Goal: Check status: Check status

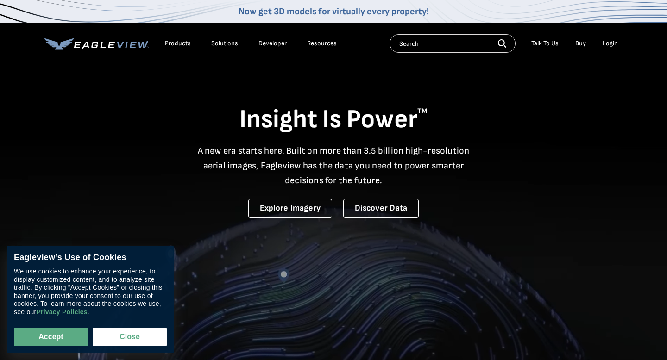
click at [610, 43] on div "Login" at bounding box center [610, 43] width 15 height 8
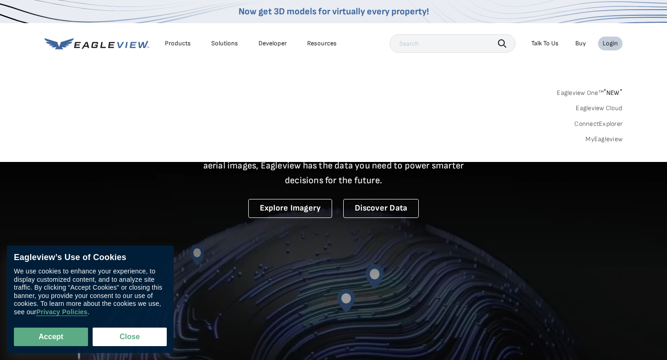
click at [610, 46] on div "Login" at bounding box center [610, 43] width 15 height 8
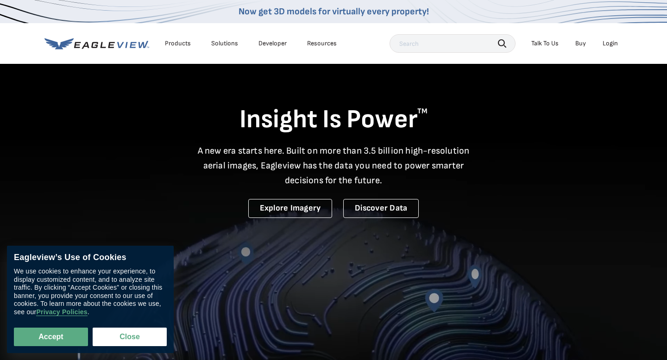
click at [611, 42] on div "Login" at bounding box center [610, 43] width 15 height 8
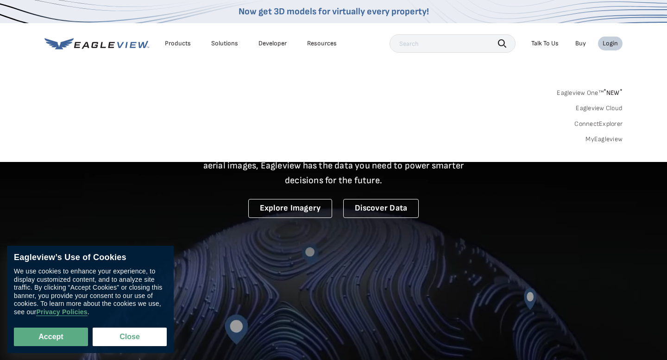
click at [594, 138] on link "MyEagleview" at bounding box center [603, 139] width 37 height 8
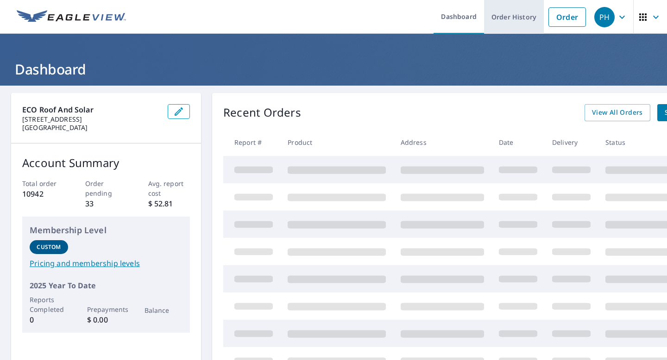
click at [519, 20] on link "Order History" at bounding box center [514, 17] width 60 height 34
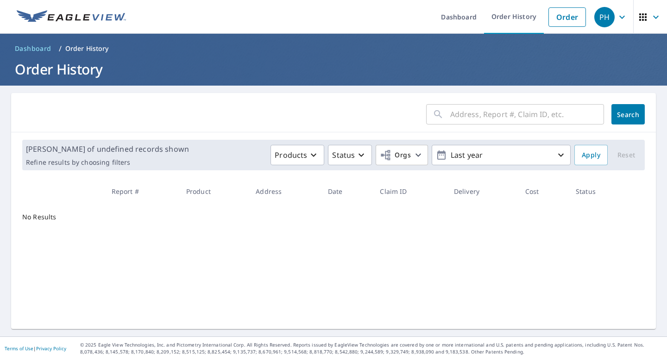
click at [450, 116] on div "​" at bounding box center [515, 114] width 178 height 20
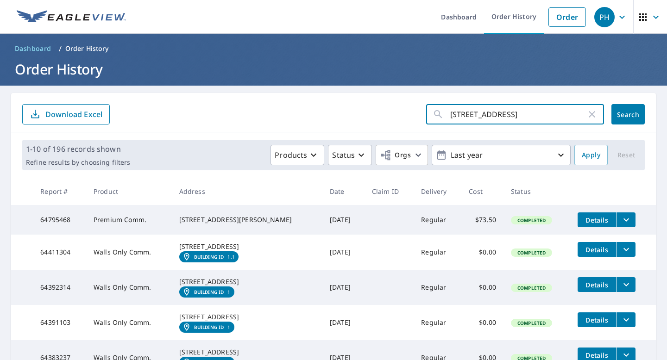
type input "203 3rd ave"
click button "Search" at bounding box center [627, 114] width 33 height 20
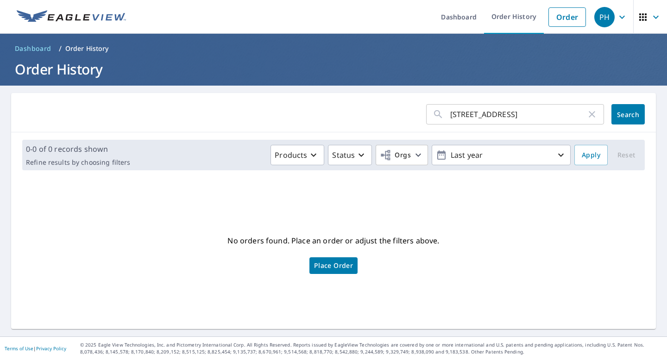
click at [498, 116] on input "203 3rd ave" at bounding box center [518, 114] width 136 height 26
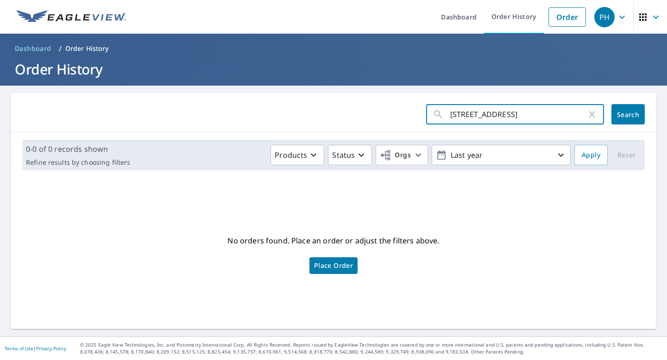
type input "203 3rd ave s"
click button "Search" at bounding box center [627, 114] width 33 height 20
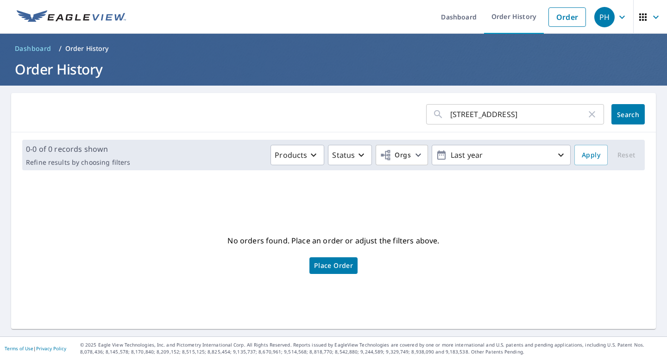
click at [516, 117] on input "203 3rd ave s" at bounding box center [518, 114] width 136 height 26
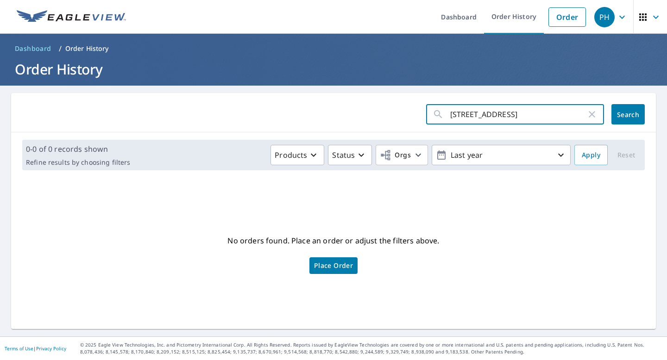
drag, startPoint x: 516, startPoint y: 118, endPoint x: 483, endPoint y: 117, distance: 32.9
click at [483, 117] on input "203 3rd ave s" at bounding box center [518, 114] width 136 height 26
drag, startPoint x: 465, startPoint y: 116, endPoint x: 413, endPoint y: 112, distance: 52.5
click at [428, 116] on div "203 3rd ave s ​" at bounding box center [515, 114] width 178 height 20
click at [489, 118] on input "3rd ave s" at bounding box center [518, 114] width 136 height 26
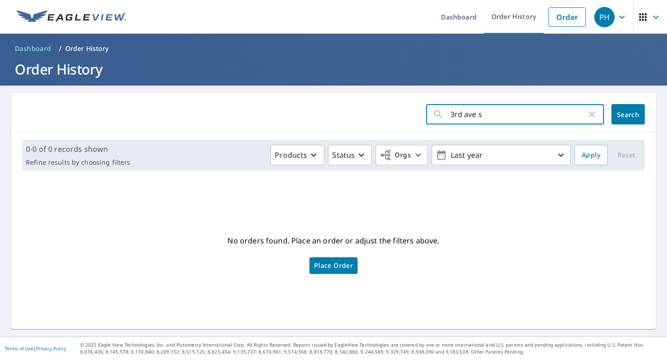
type input "3rd ave"
click button "Search" at bounding box center [627, 114] width 33 height 20
drag, startPoint x: 489, startPoint y: 116, endPoint x: 418, endPoint y: 114, distance: 70.4
click at [419, 115] on form "3rd ave ​ Search" at bounding box center [333, 114] width 623 height 20
type input "203"
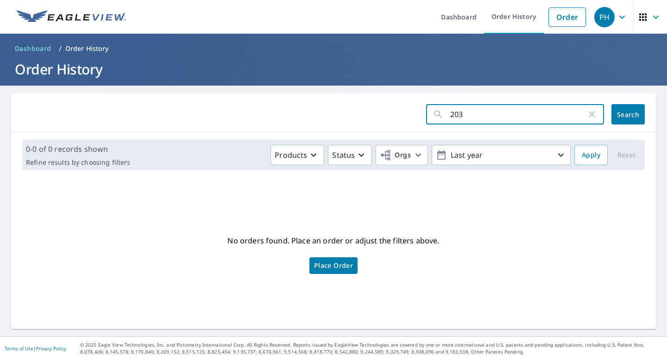
click button "Search" at bounding box center [627, 114] width 33 height 20
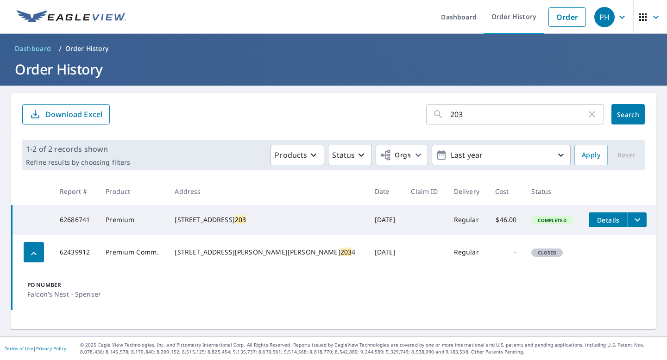
click at [537, 104] on input "203" at bounding box center [518, 114] width 136 height 26
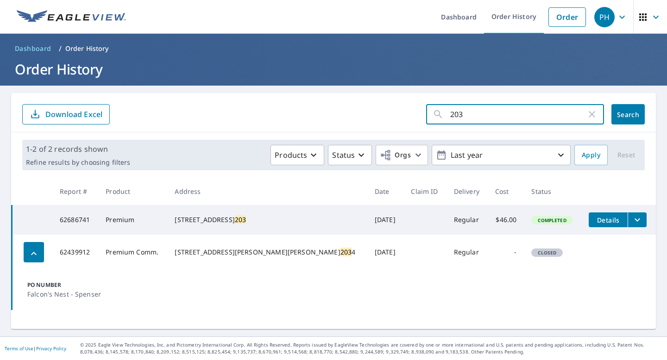
click at [510, 117] on input "203" at bounding box center [518, 114] width 136 height 26
type input "203 3rd ave s"
click at [619, 112] on span "Search" at bounding box center [628, 114] width 19 height 9
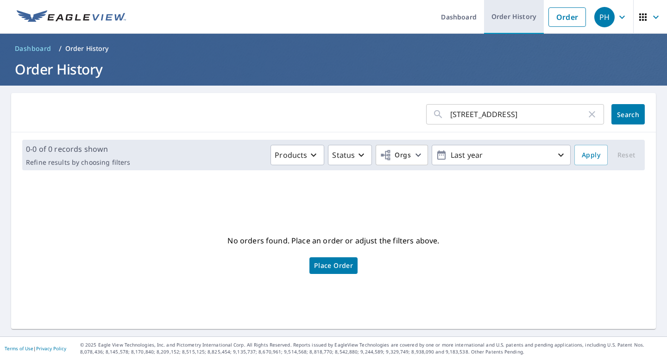
click at [516, 18] on link "Order History" at bounding box center [514, 17] width 60 height 34
click at [518, 17] on link "Order History" at bounding box center [514, 17] width 60 height 34
click at [623, 24] on span "PH" at bounding box center [611, 17] width 35 height 22
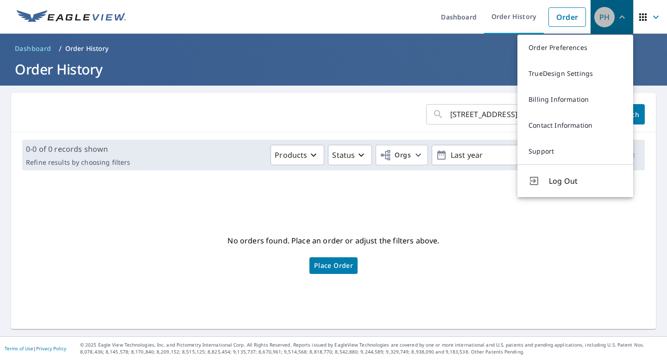
click at [623, 24] on span "PH" at bounding box center [611, 17] width 35 height 22
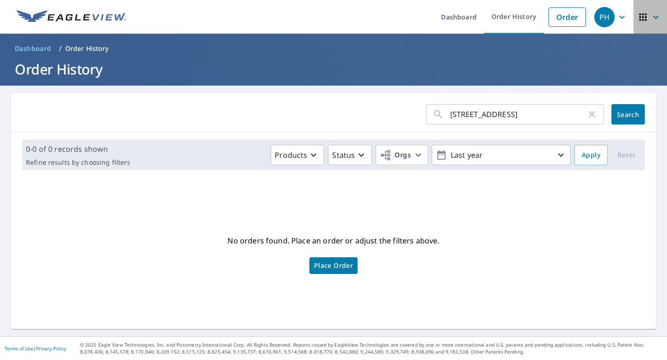
click at [645, 22] on icon "button" at bounding box center [642, 17] width 11 height 11
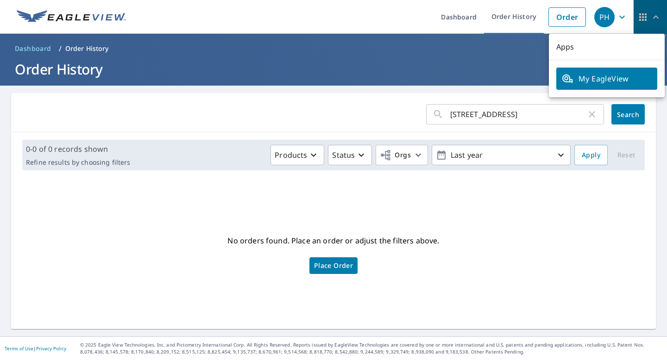
click at [645, 22] on icon "button" at bounding box center [642, 17] width 11 height 11
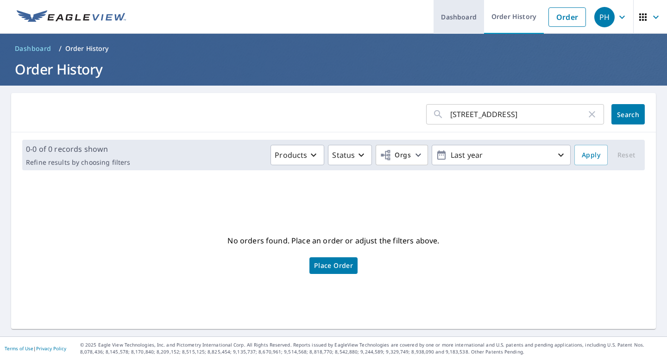
click at [463, 15] on link "Dashboard" at bounding box center [459, 17] width 50 height 34
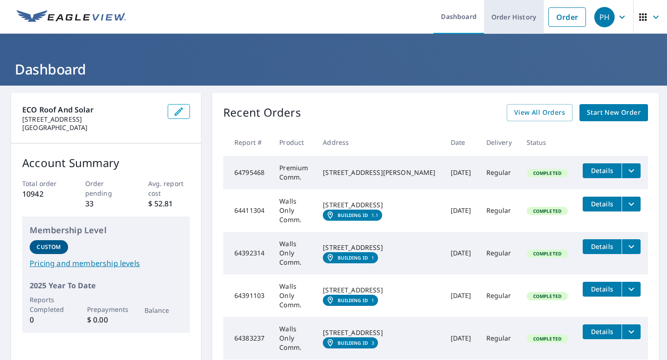
click at [519, 26] on link "Order History" at bounding box center [514, 17] width 60 height 34
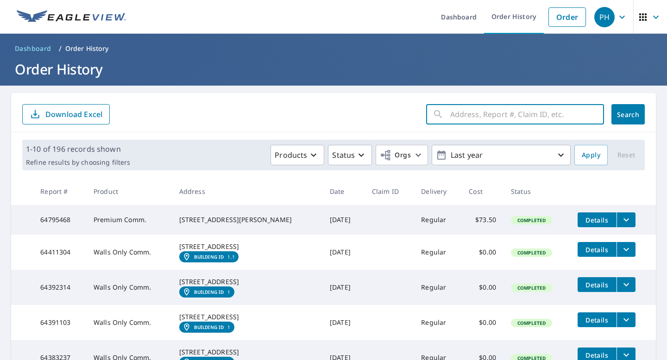
click at [480, 111] on input "text" at bounding box center [527, 114] width 154 height 26
type input "203 third"
click button "Search" at bounding box center [627, 114] width 33 height 20
